Goal: Information Seeking & Learning: Find specific page/section

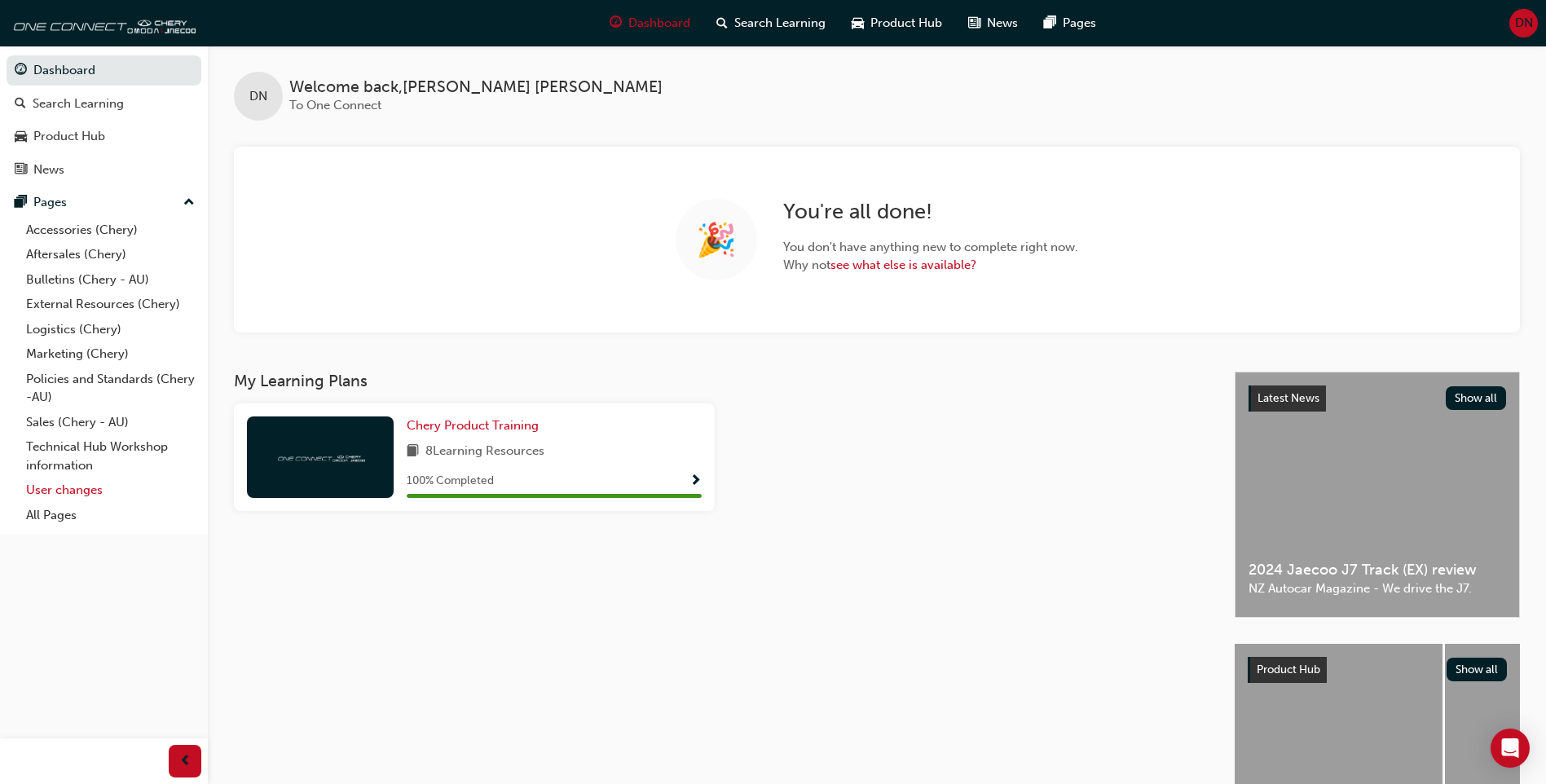
click at [90, 487] on link "User changes" at bounding box center [110, 490] width 182 height 25
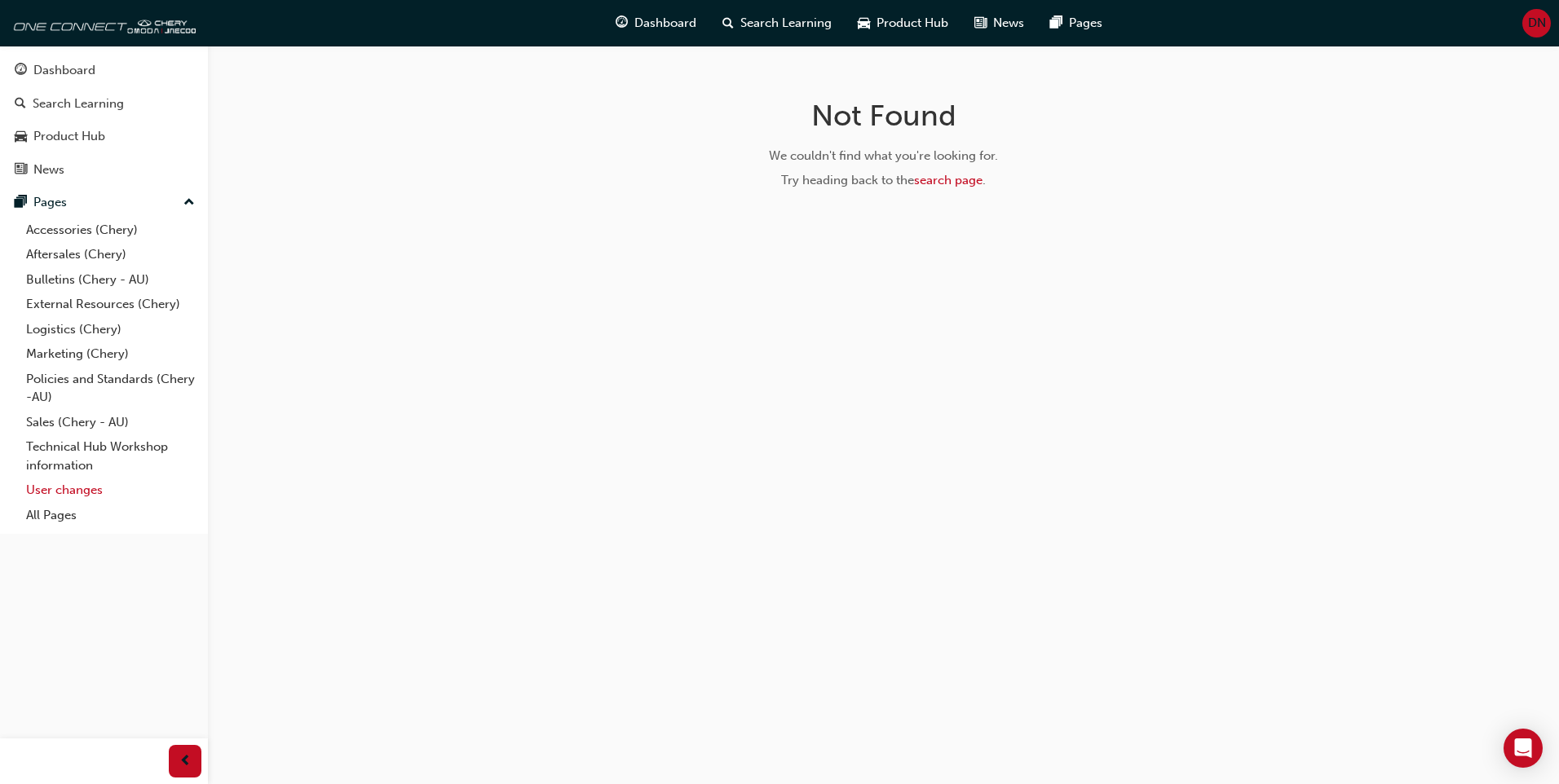
click at [91, 490] on link "User changes" at bounding box center [110, 490] width 182 height 25
click at [954, 173] on link "search page" at bounding box center [948, 180] width 68 height 14
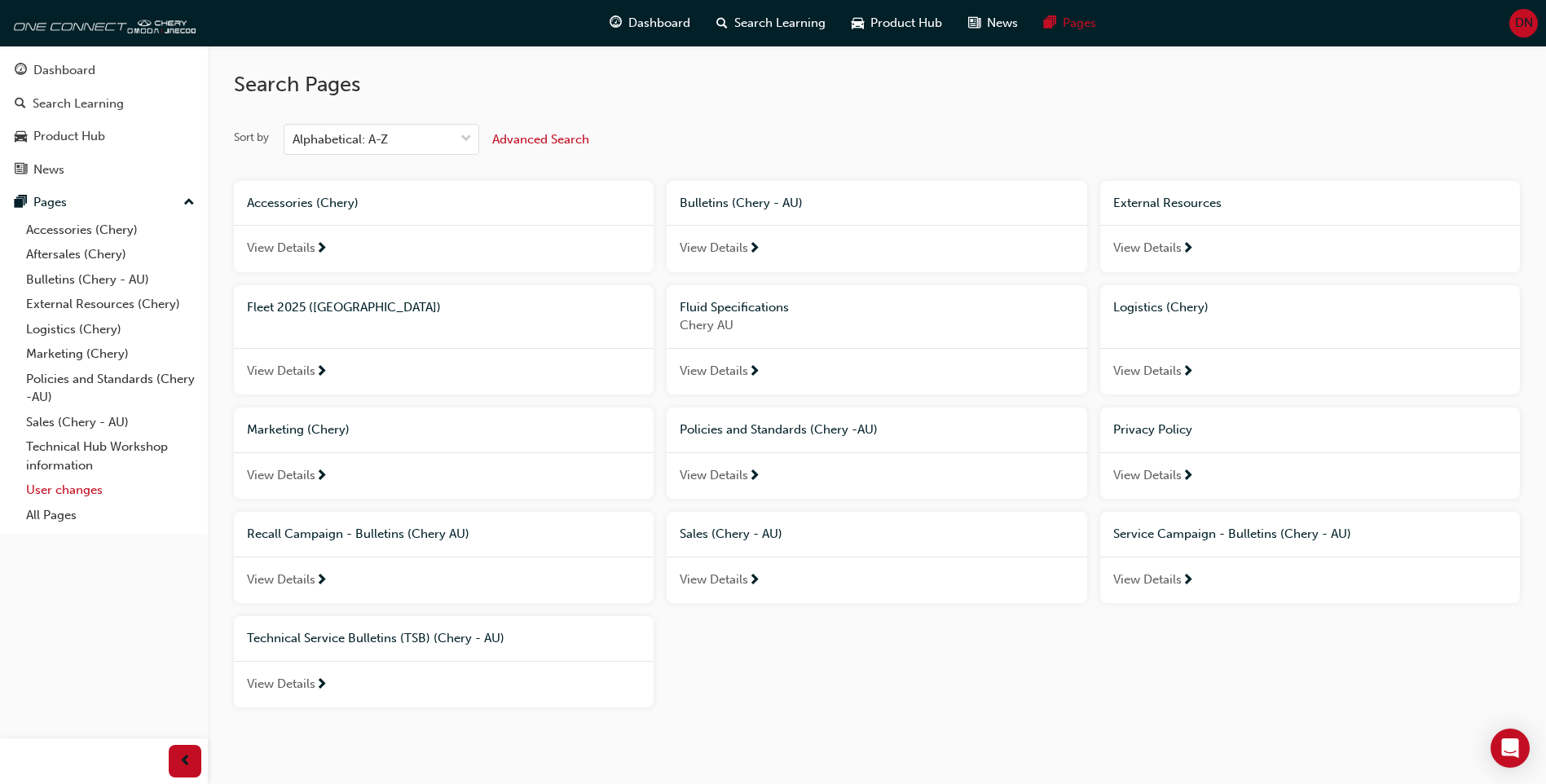
click at [66, 491] on link "User changes" at bounding box center [110, 490] width 182 height 25
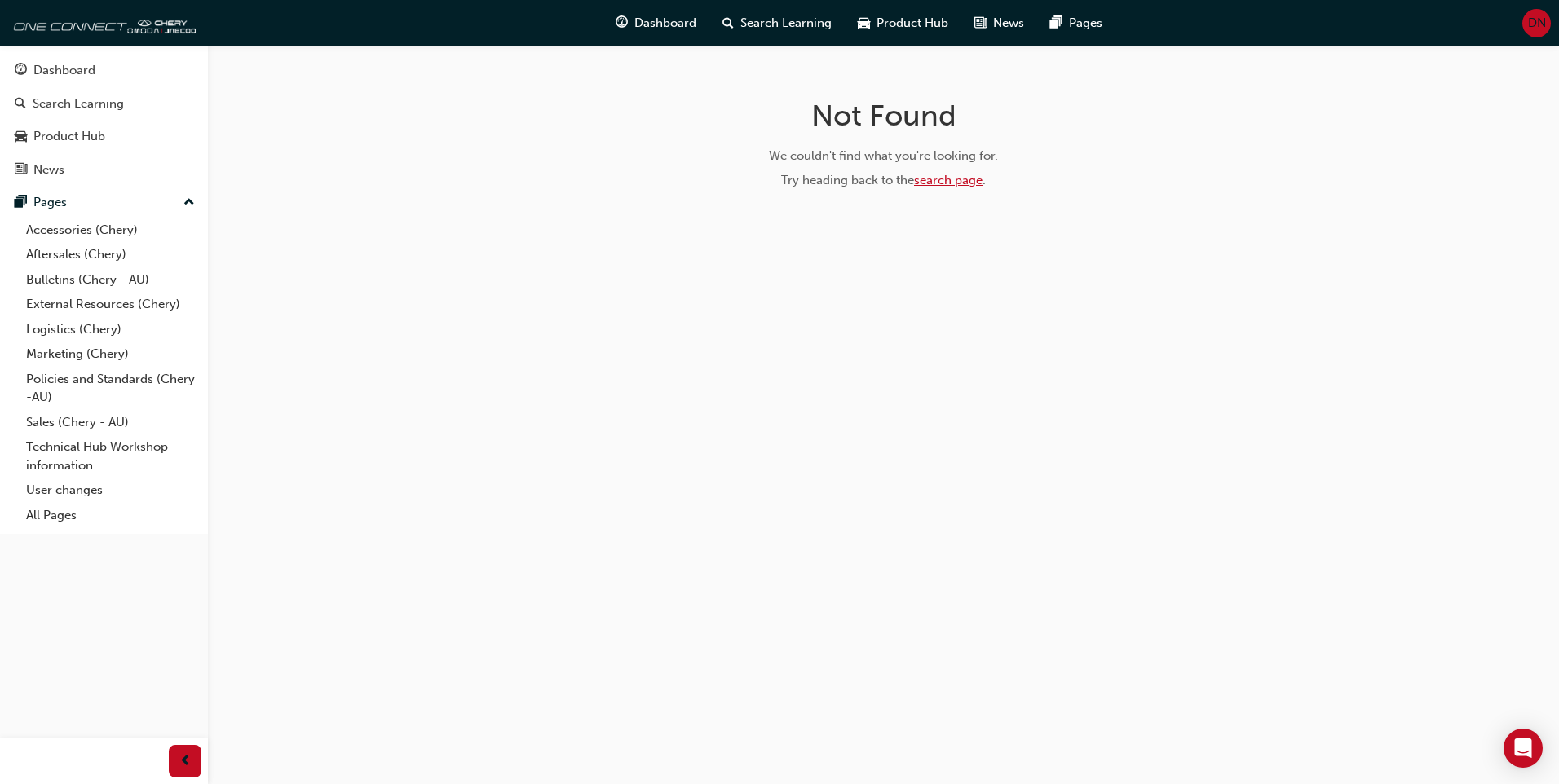
click at [956, 185] on link "search page" at bounding box center [948, 180] width 68 height 14
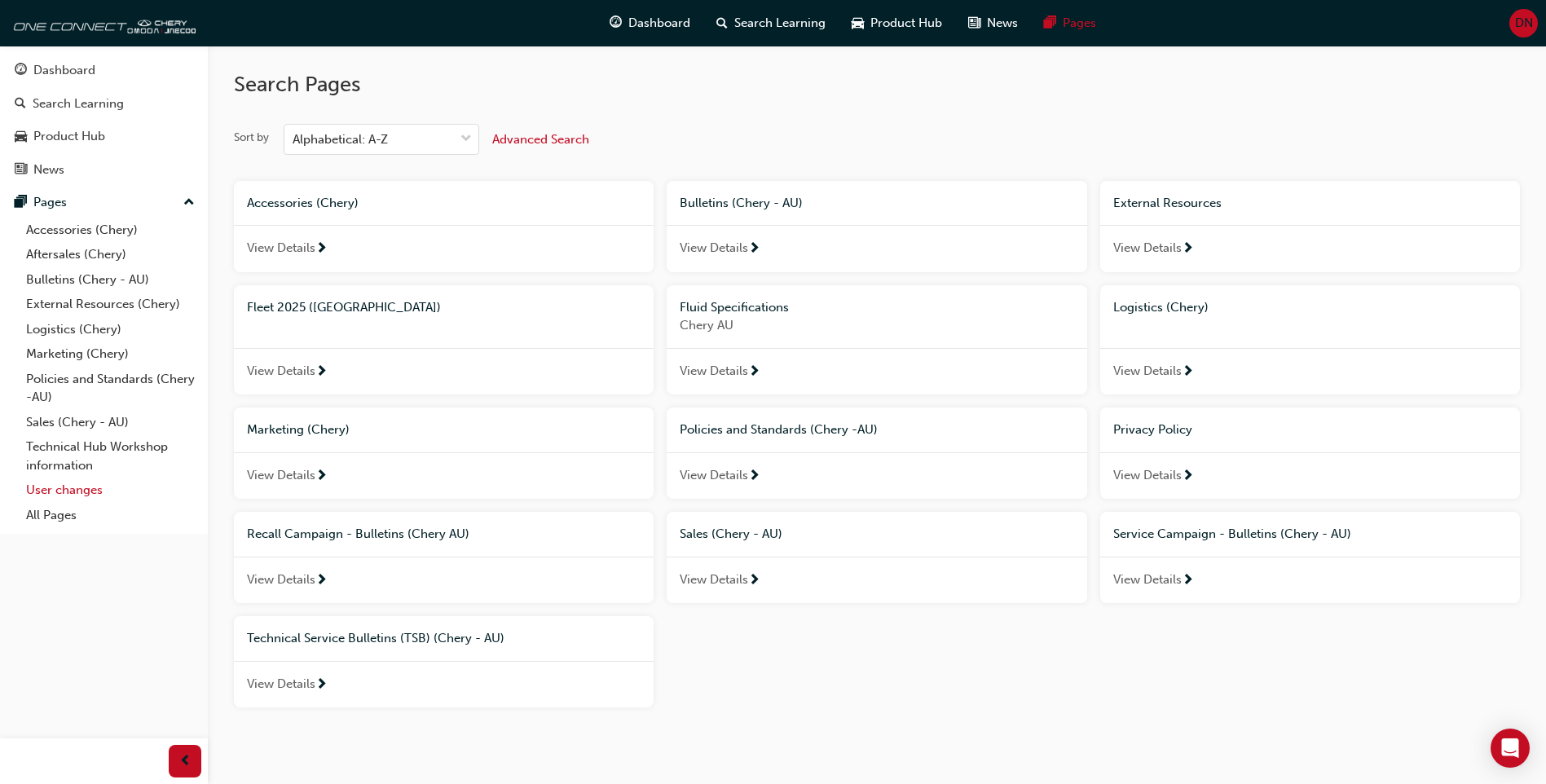
click at [72, 488] on link "User changes" at bounding box center [110, 490] width 182 height 25
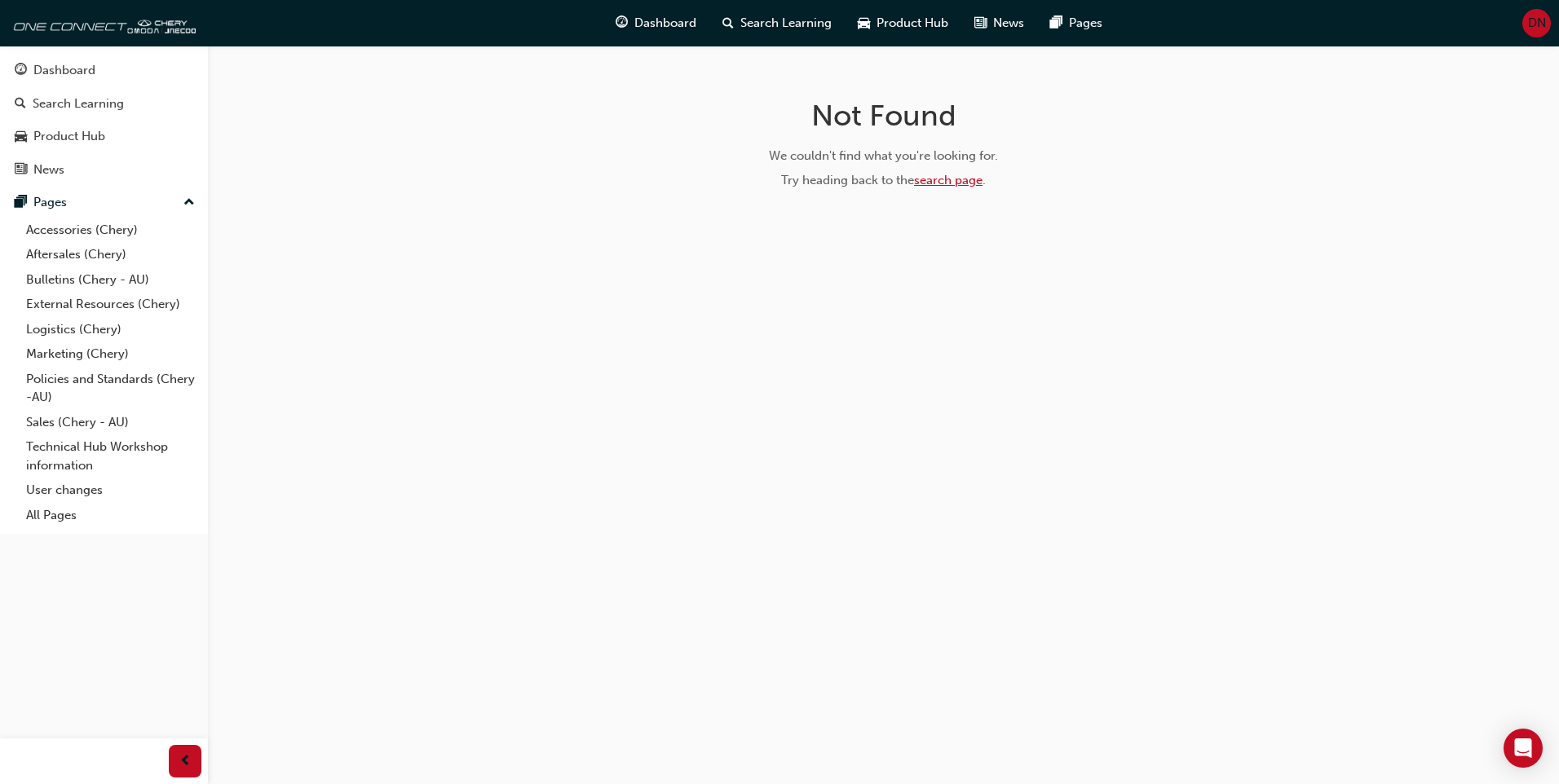
click at [940, 185] on link "search page" at bounding box center [948, 180] width 68 height 14
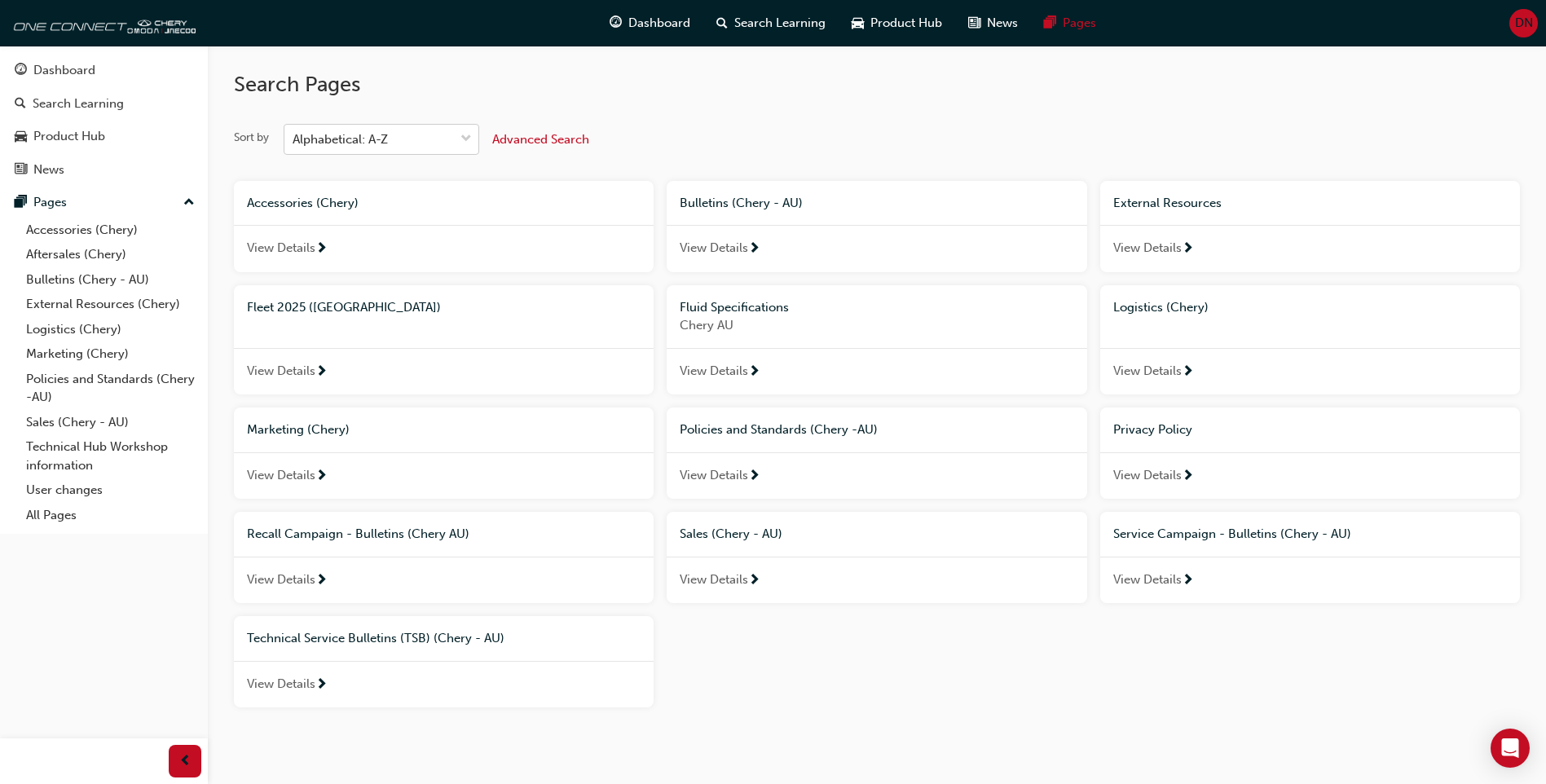
click at [462, 140] on span "down-icon" at bounding box center [466, 139] width 12 height 21
click at [294, 140] on input "Sort by Alphabetical: A-Z" at bounding box center [293, 138] width 2 height 13
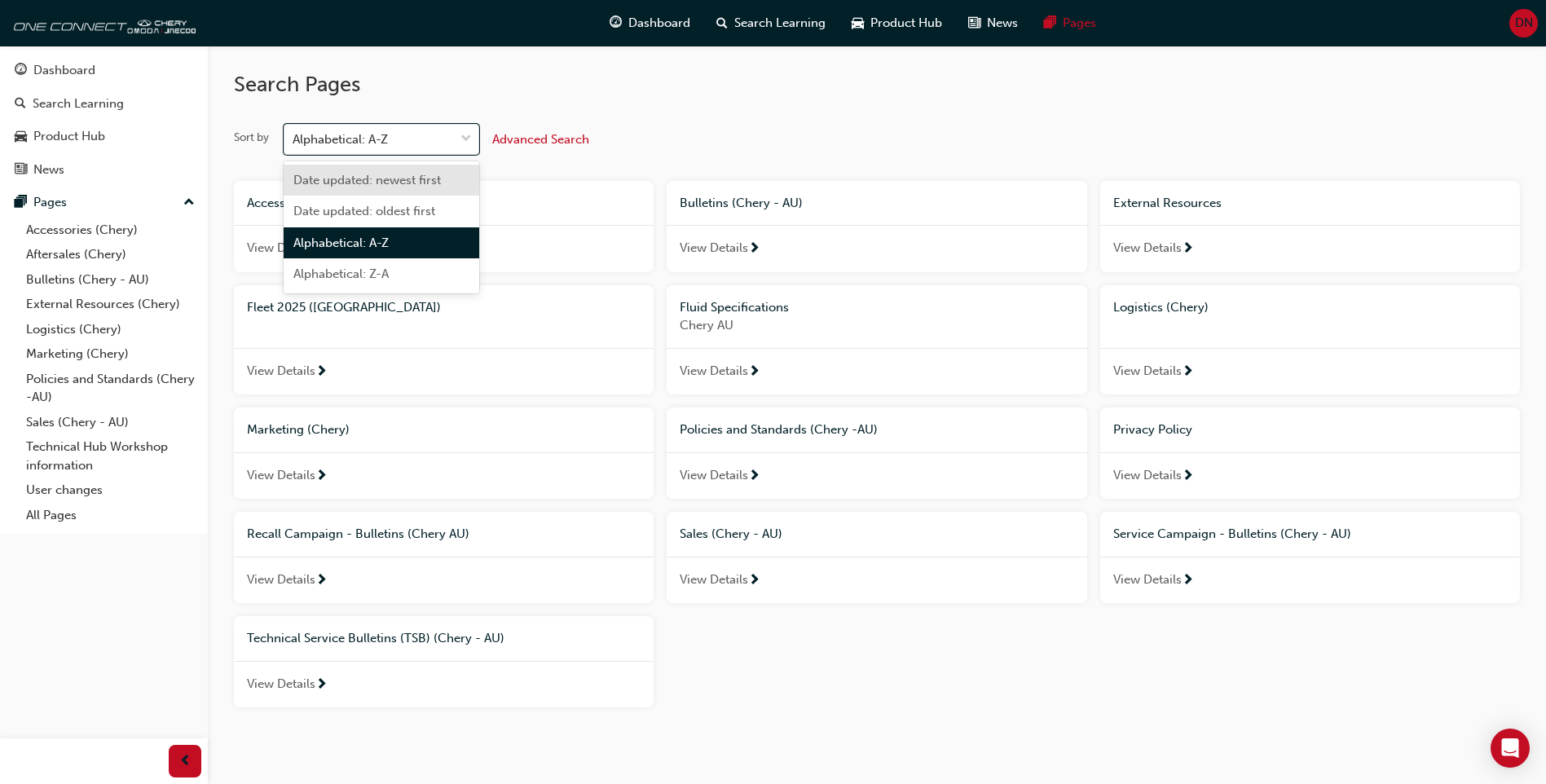
click at [388, 192] on div "Date updated: newest first" at bounding box center [381, 180] width 196 height 32
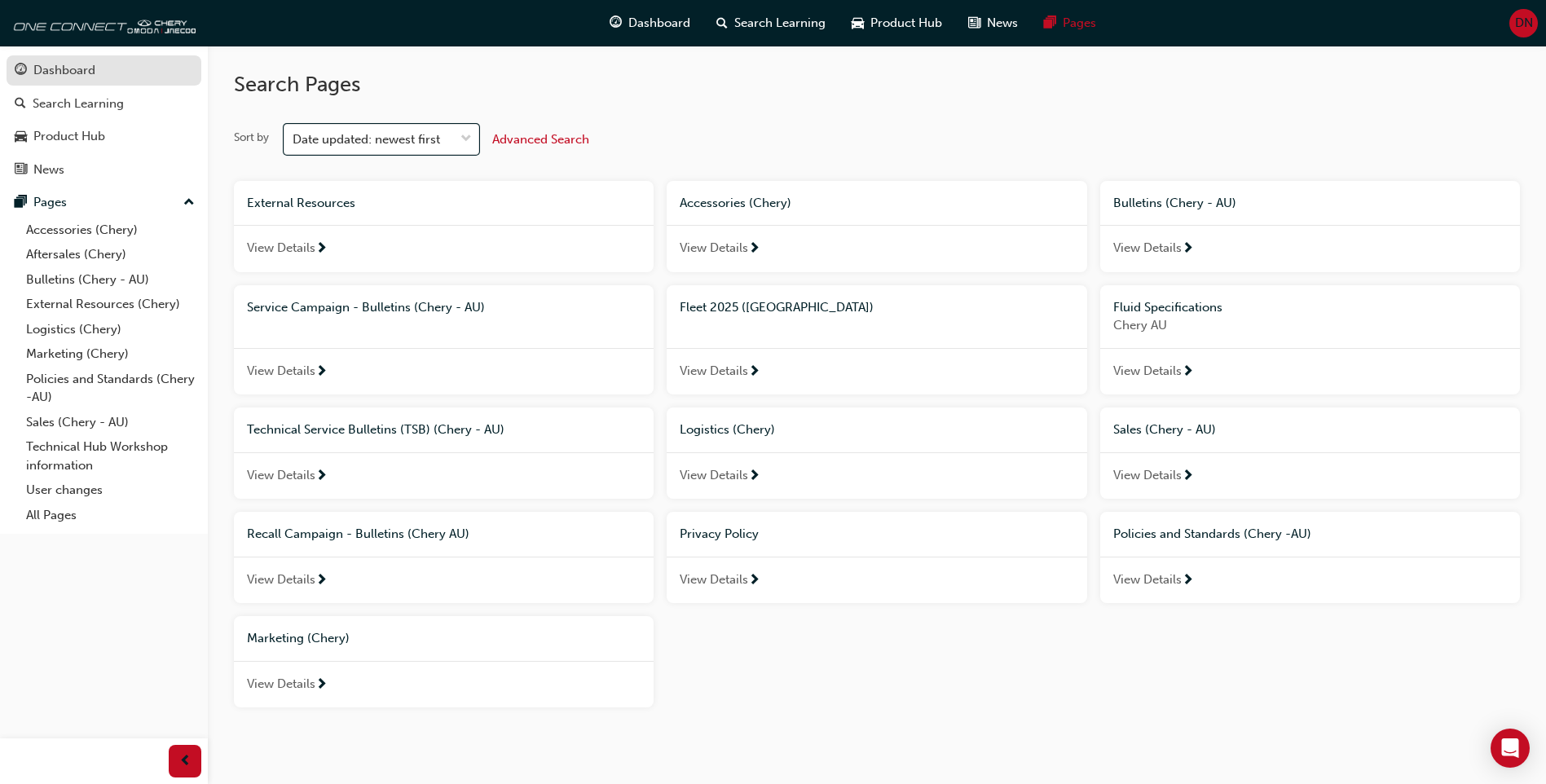
click at [71, 62] on div "Dashboard" at bounding box center [64, 71] width 61 height 19
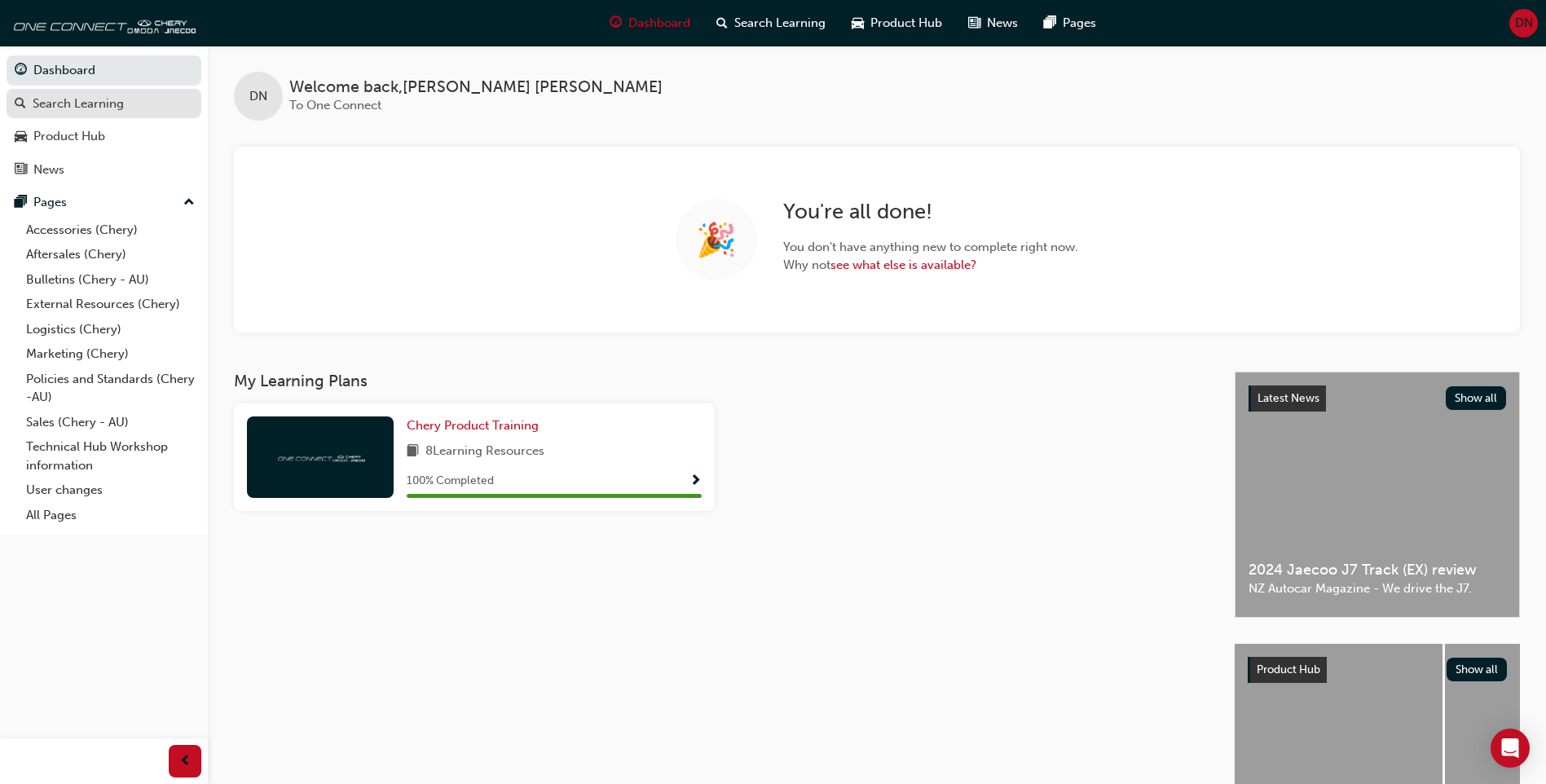
click at [61, 99] on div "Search Learning" at bounding box center [78, 104] width 91 height 19
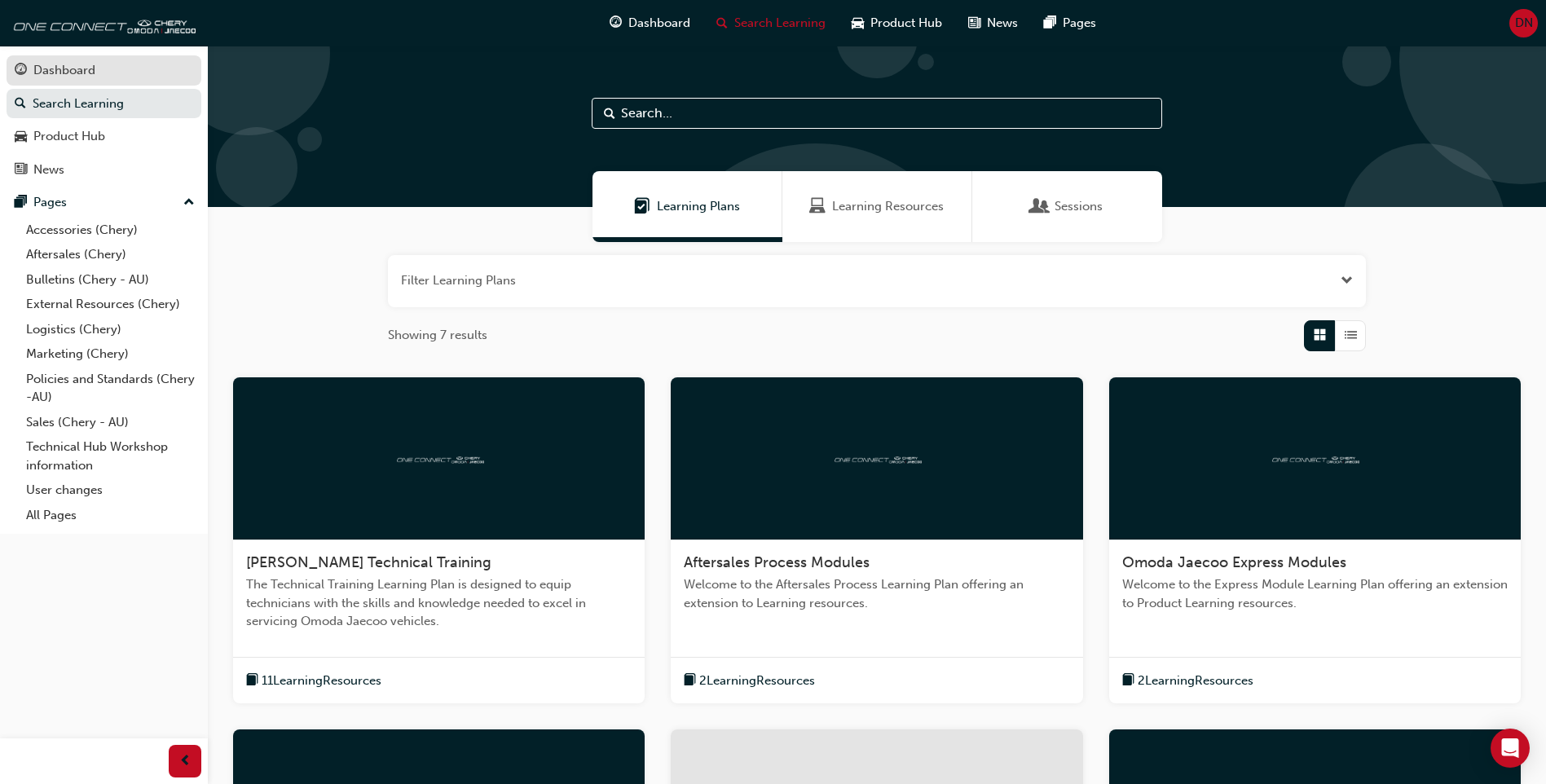
click at [104, 67] on div "Dashboard" at bounding box center [104, 70] width 179 height 20
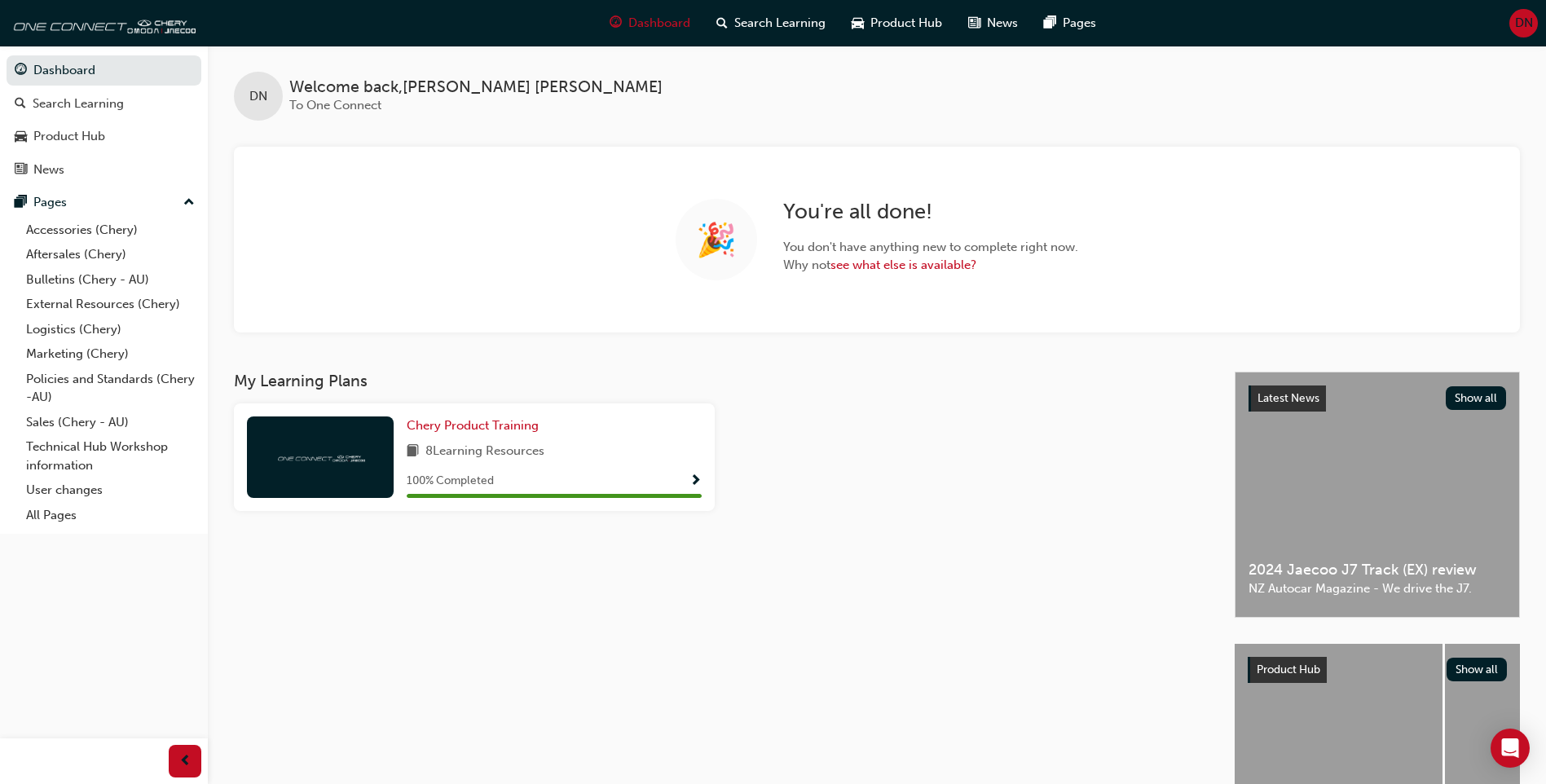
click at [1518, 27] on span "DN" at bounding box center [1524, 23] width 18 height 19
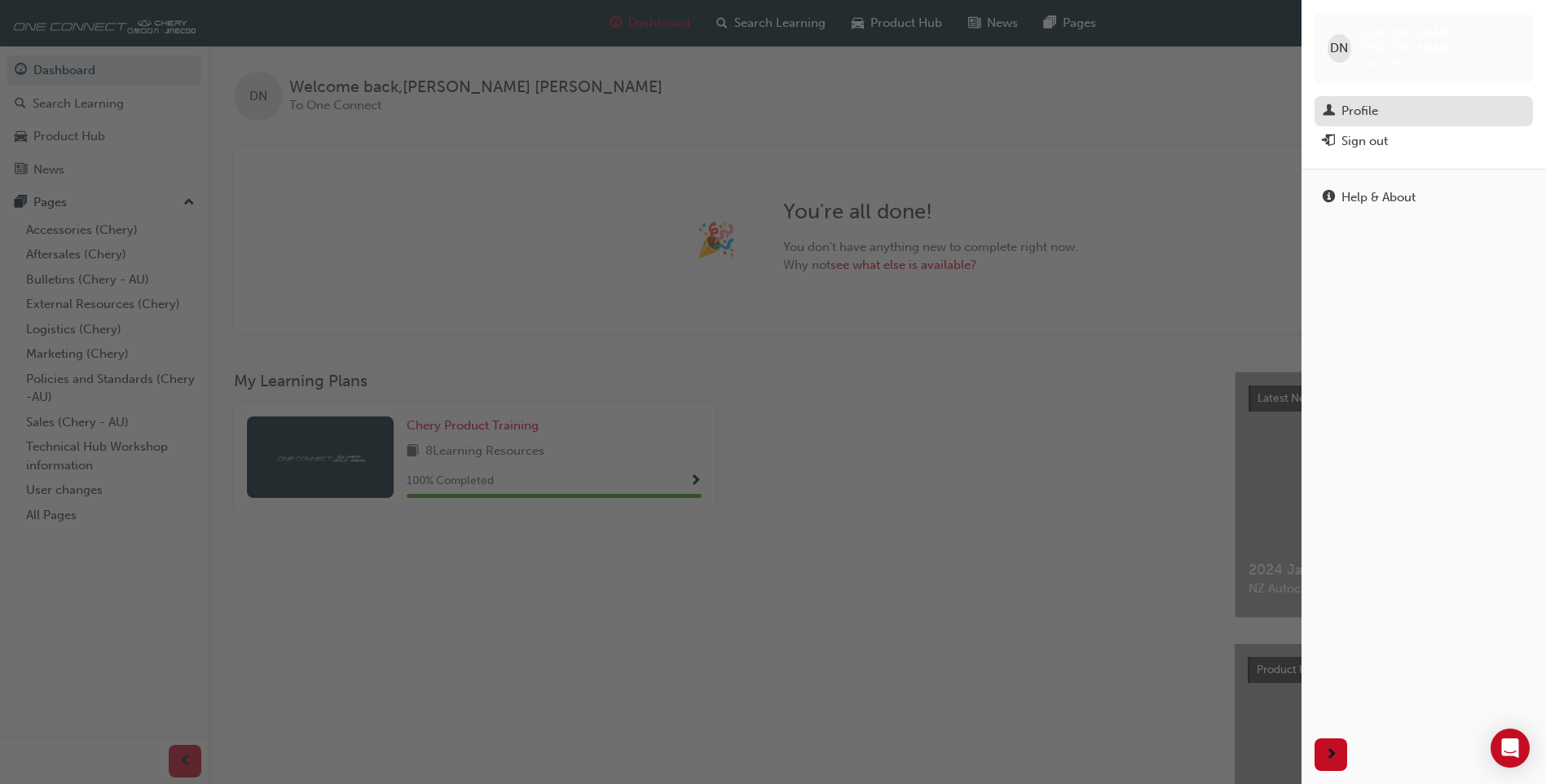
click at [1410, 96] on link "Profile" at bounding box center [1423, 110] width 218 height 30
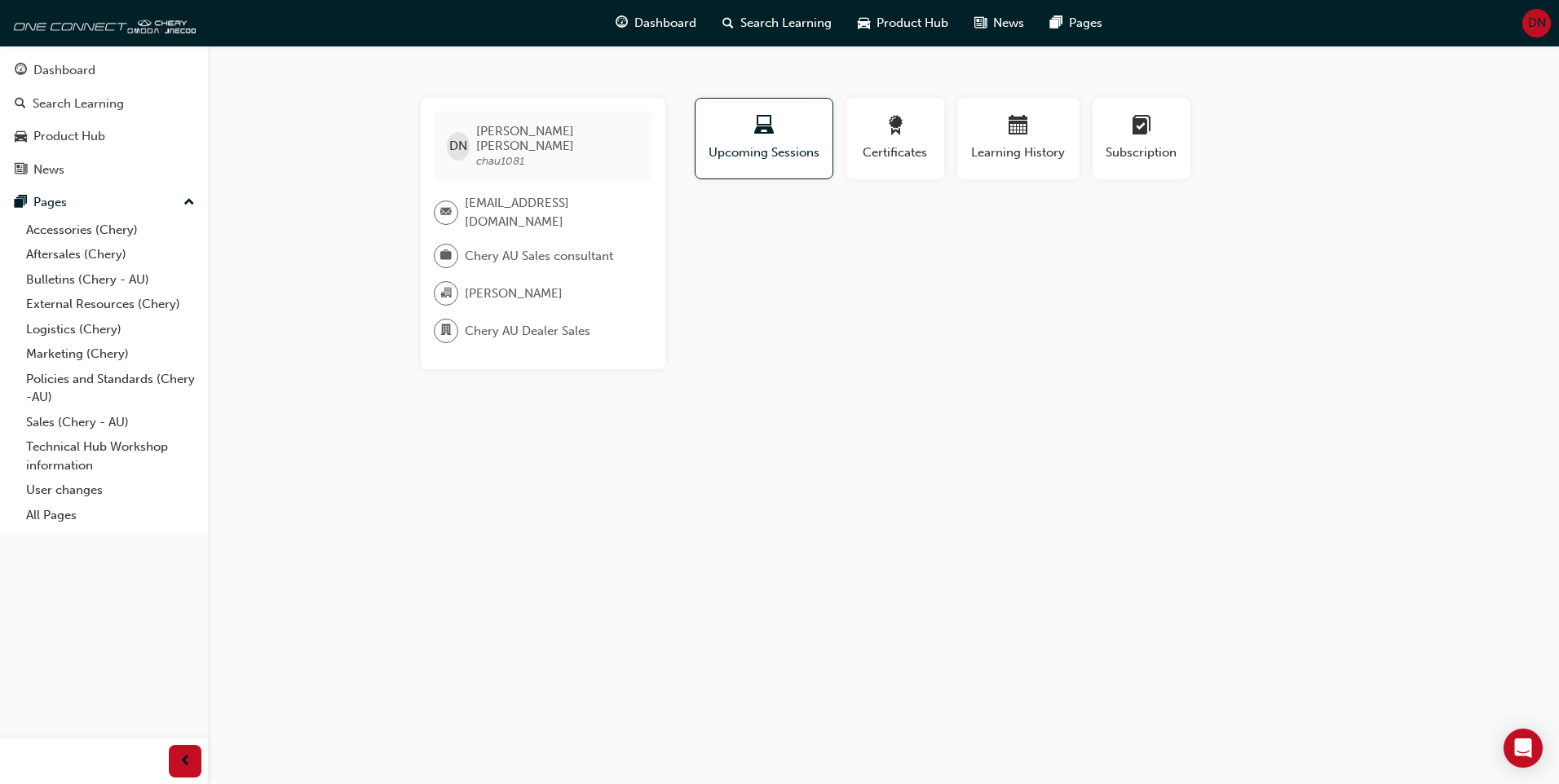
click at [1533, 24] on span "DN" at bounding box center [1536, 23] width 18 height 19
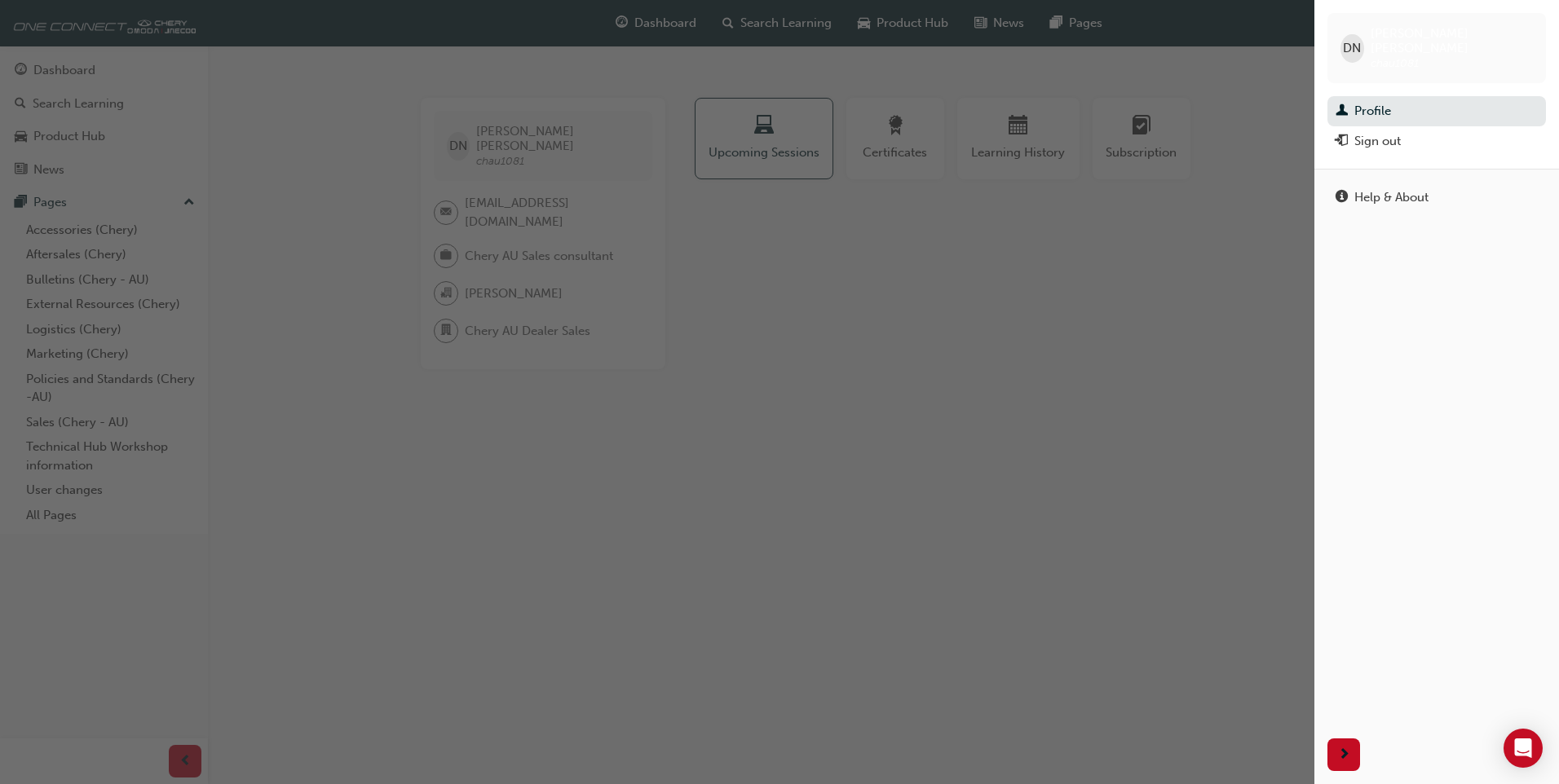
click at [1455, 340] on div "Help & About" at bounding box center [1436, 447] width 244 height 556
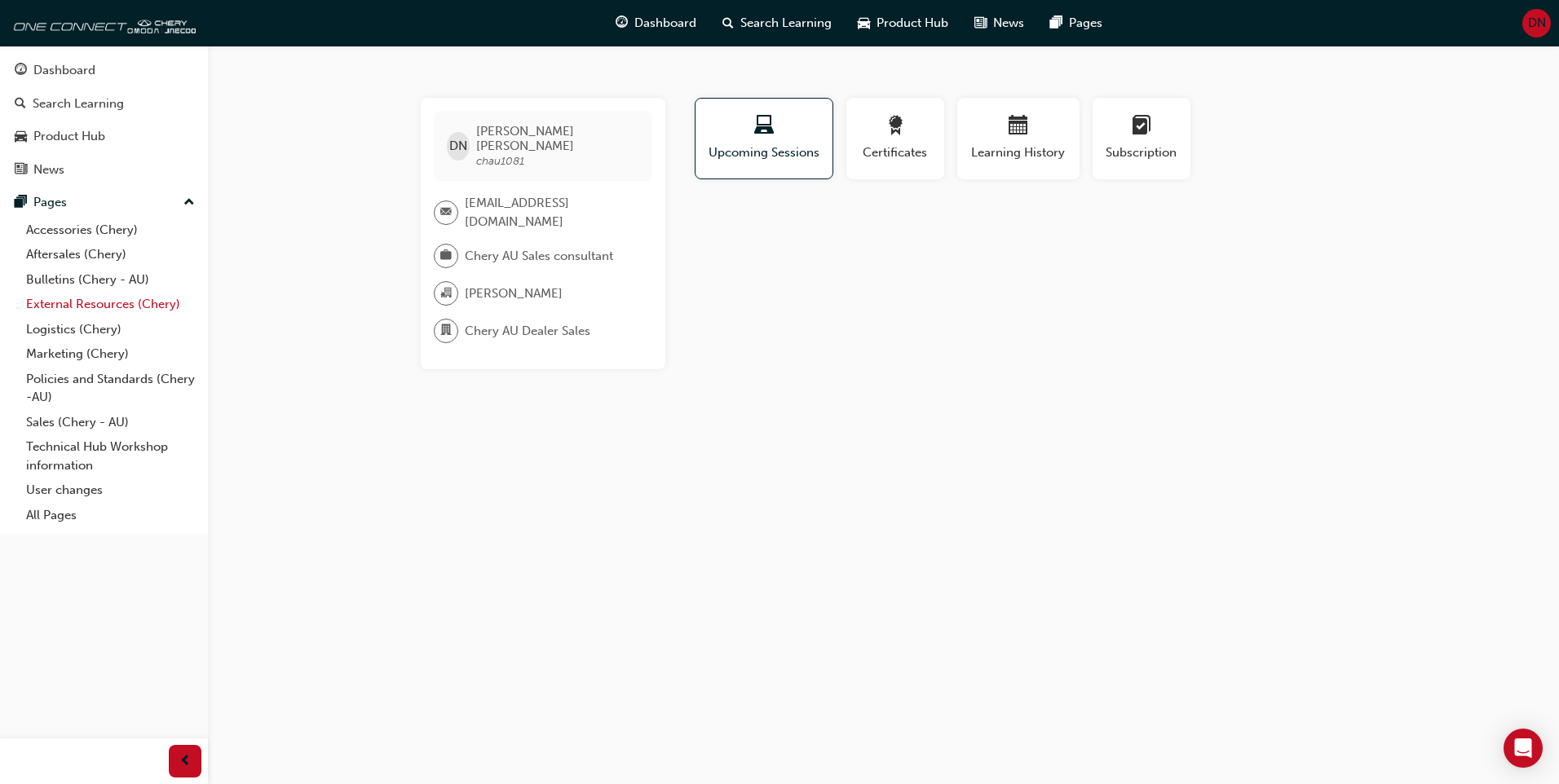
click at [124, 307] on link "External Resources (Chery)" at bounding box center [110, 305] width 182 height 25
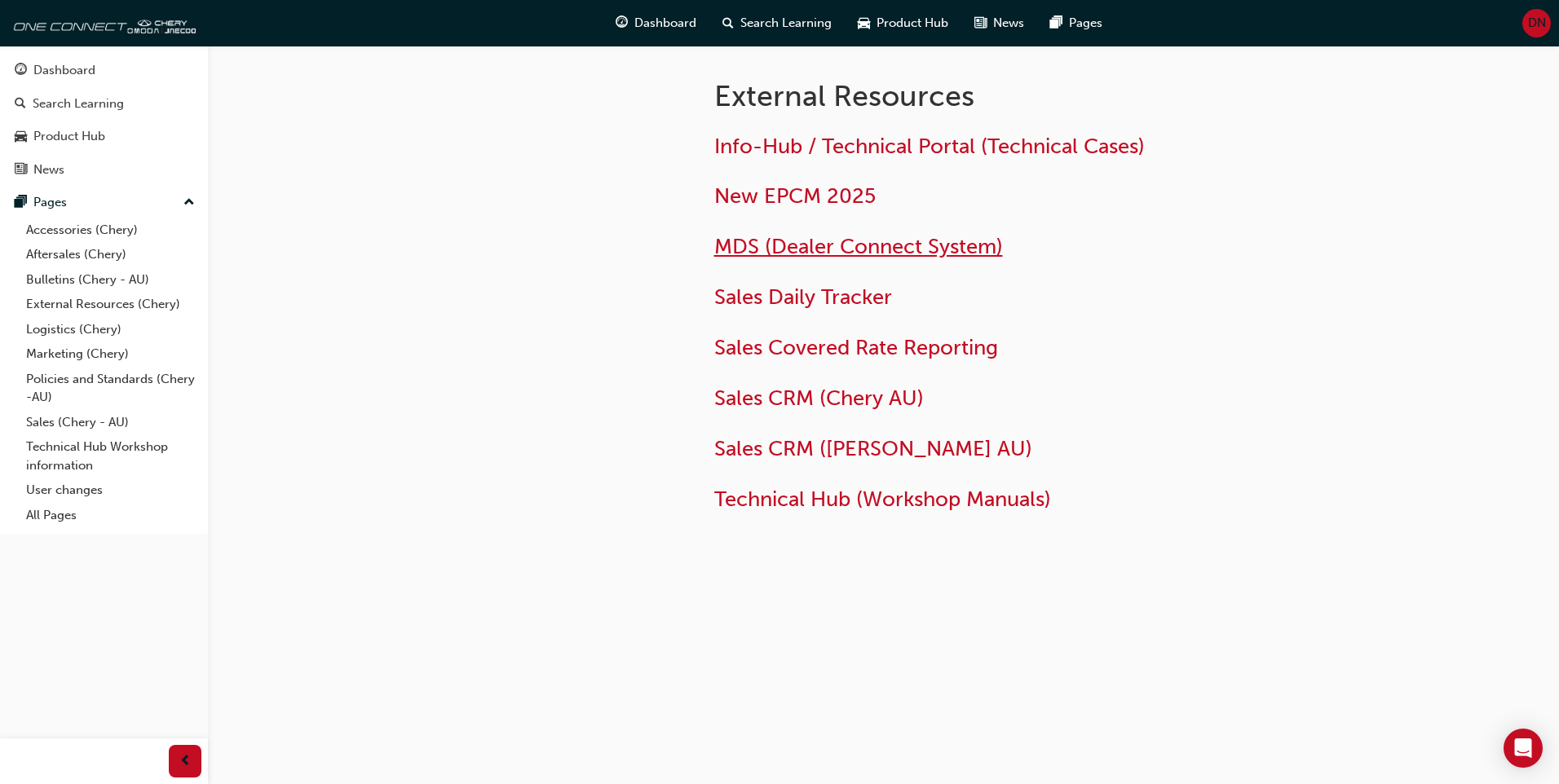
click at [851, 244] on span "MDS (Dealer Connect System)" at bounding box center [858, 246] width 288 height 25
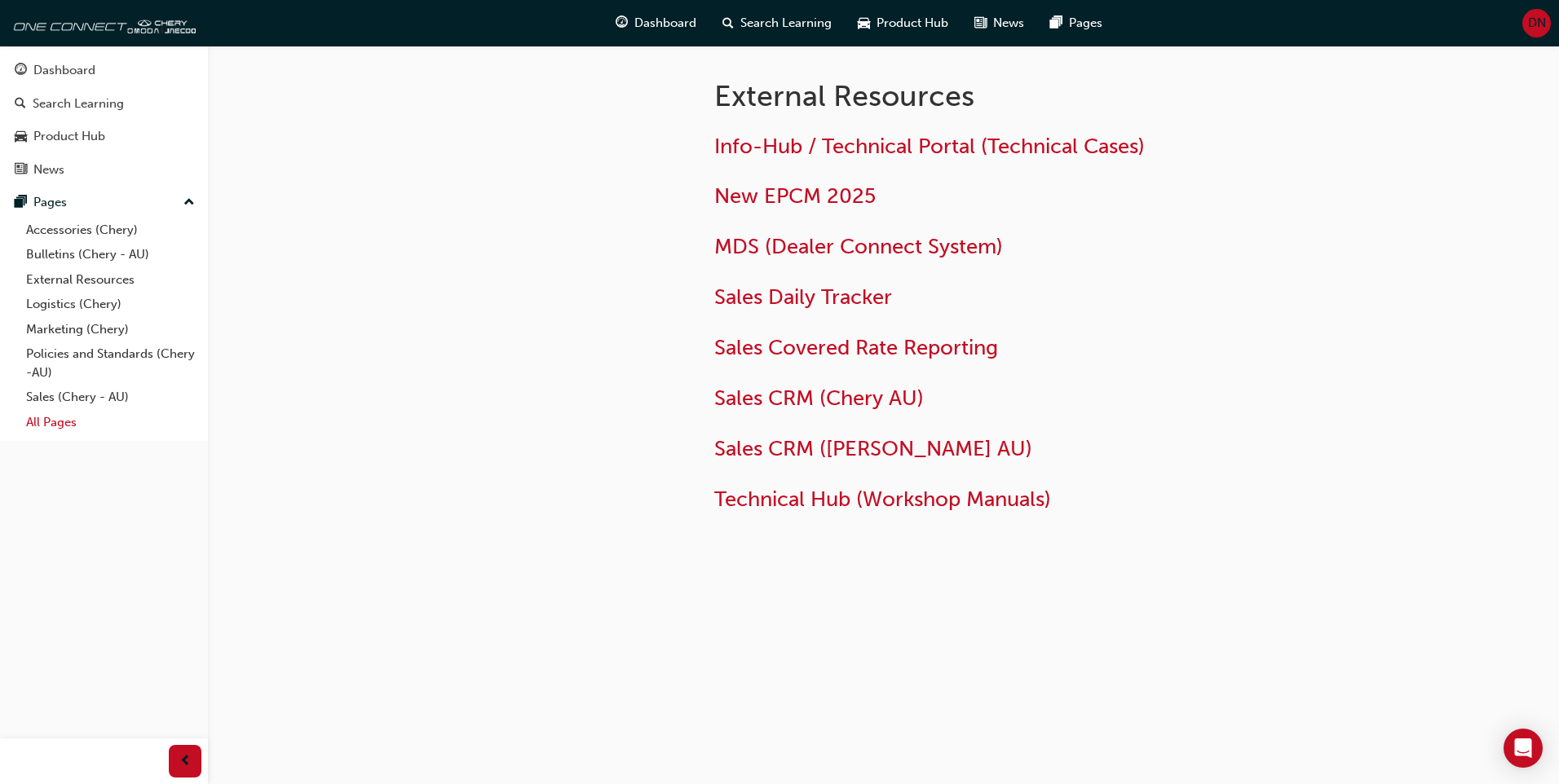
click at [85, 422] on link "All Pages" at bounding box center [110, 423] width 182 height 25
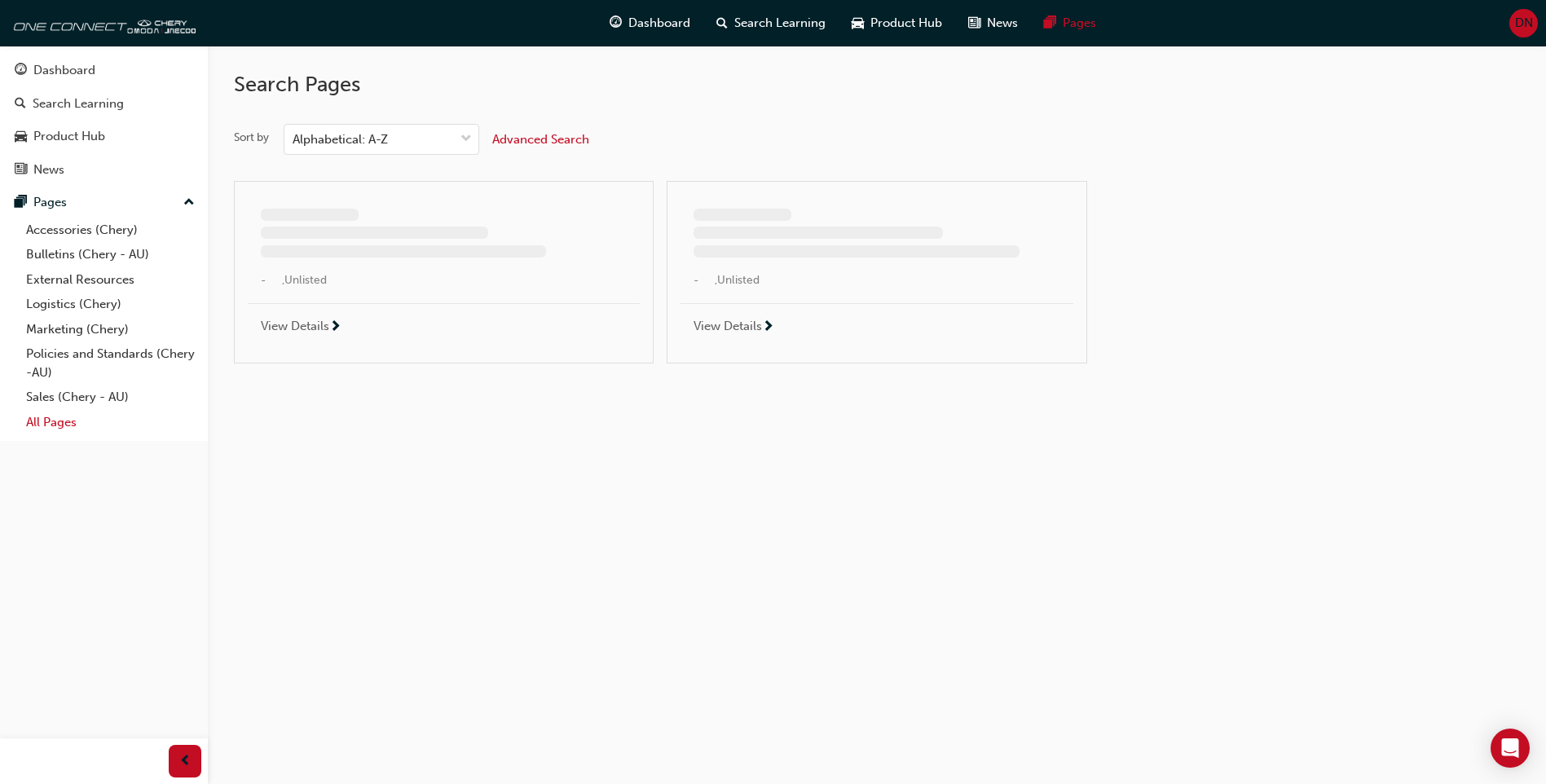
click at [86, 422] on link "All Pages" at bounding box center [110, 423] width 182 height 25
